Goal: Find specific page/section: Find specific page/section

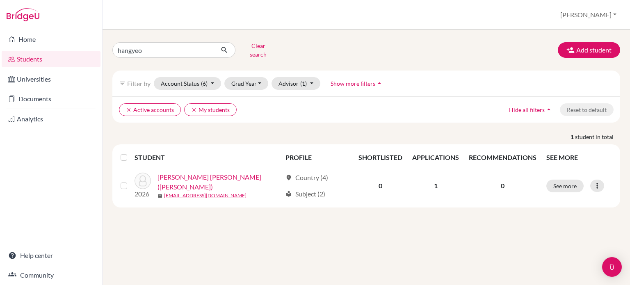
type input "hangyeol"
click button "submit" at bounding box center [225, 50] width 22 height 16
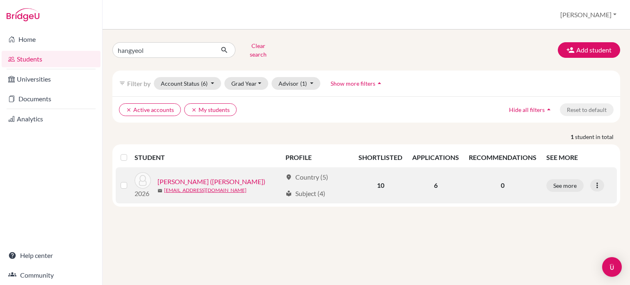
click at [200, 178] on link "[PERSON_NAME] ([PERSON_NAME])" at bounding box center [211, 182] width 108 height 10
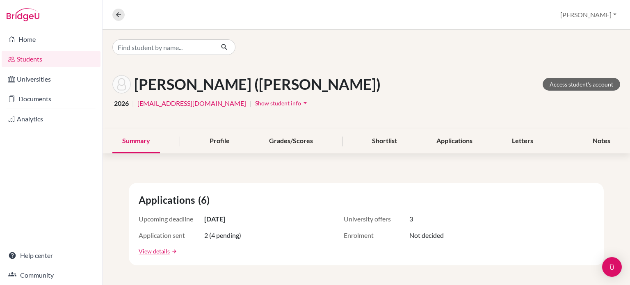
scroll to position [82, 0]
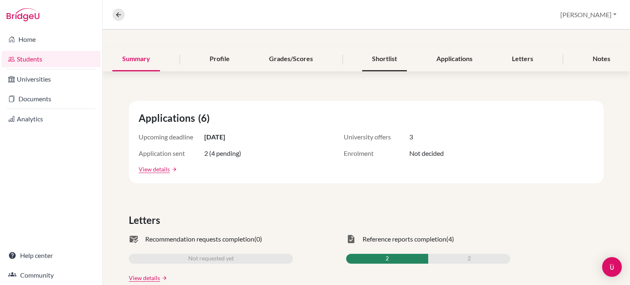
click at [382, 62] on div "Shortlist" at bounding box center [384, 59] width 45 height 24
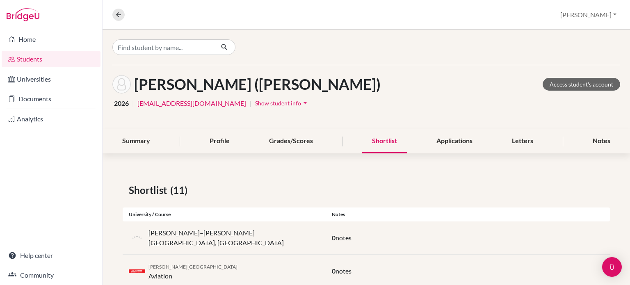
click at [462, 59] on div at bounding box center [365, 47] width 527 height 35
click at [457, 143] on div "Applications" at bounding box center [454, 141] width 56 height 24
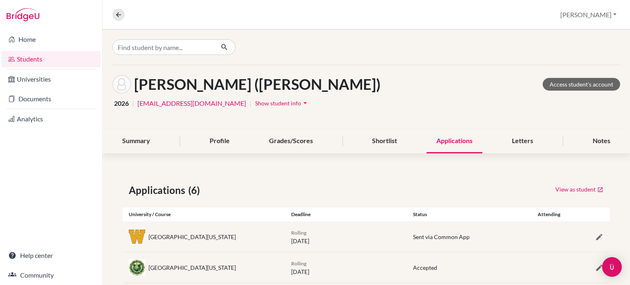
scroll to position [123, 0]
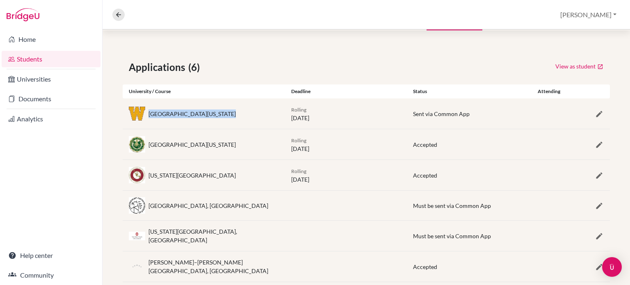
drag, startPoint x: 230, startPoint y: 116, endPoint x: 150, endPoint y: 113, distance: 80.0
click at [150, 113] on div "[GEOGRAPHIC_DATA][US_STATE]" at bounding box center [204, 113] width 162 height 16
copy div "[GEOGRAPHIC_DATA][US_STATE]"
